Goal: Navigation & Orientation: Find specific page/section

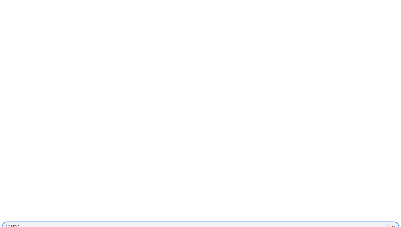
click at [391, 224] on icon at bounding box center [393, 226] width 5 height 5
